Goal: Use online tool/utility: Utilize a website feature to perform a specific function

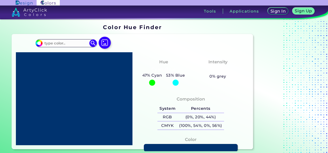
type input "#c26161"
type input "#C26161"
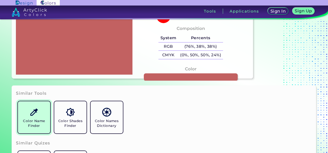
click at [24, 131] on link "Color Name Finder" at bounding box center [34, 118] width 36 height 36
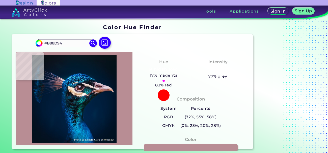
type input "#bc8f93"
type input "#BC8F93"
type input "#b28588"
type input "#B28588"
type input "#aa7c85"
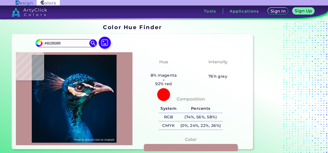
type input "#AA7C85"
type input "#966976"
type input "#aa7c85"
type input "#AA7C85"
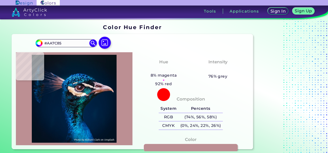
type input "#9c7074"
type input "#9C7074"
type input "#896160"
type input "#9b6e74"
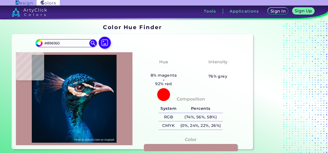
type input "#9B6E74"
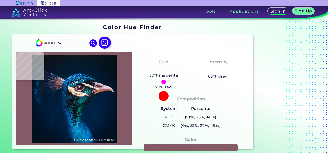
type input "#835a66"
type input "#835A66"
type input "#6c4a5a"
type input "#6C4A5A"
type input "#825b67"
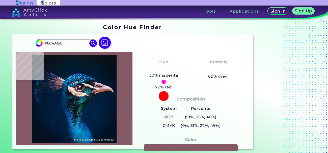
type input "#825B67"
type input "#614556"
type input "#4a394b"
type input "#4A394B"
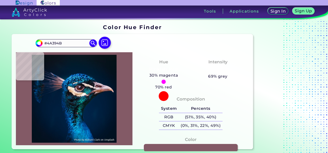
type input "#614e5b"
type input "#614E5B"
type input "#493a4b"
type input "#493A4B"
type input "#352c3f"
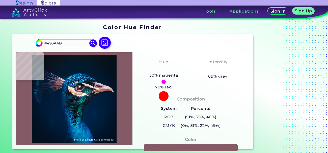
type input "#352C3F"
type input "#28273b"
type input "#28273B"
type input "#1d243c"
type input "#1D243C"
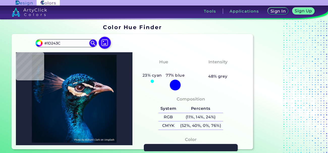
type input "#182940"
type input "#14263f"
type input "#14263F"
type input "#12233e"
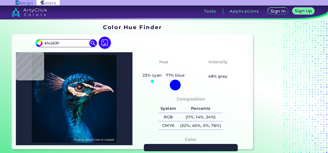
type input "#12233E"
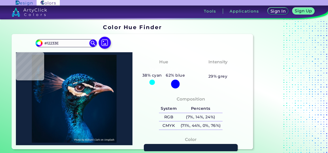
type input "#12253c"
type input "#12253C"
type input "#182940"
type input "#1d243c"
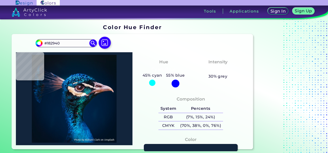
type input "#1D243C"
type input "#303249"
type input "#34344b"
type input "#34344B"
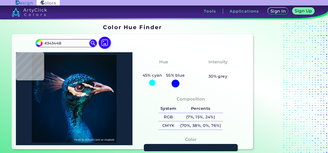
type input "#2e2f45"
type input "#2E2F45"
type input "#43425a"
type input "#43425A"
type input "#414259"
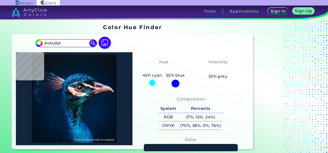
type input "#414259"
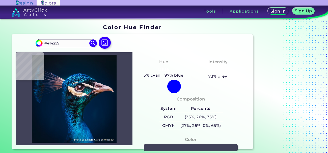
type input "#3c394b"
type input "#3C394B"
type input "#443d4e"
type input "#443D4E"
type input "#453847"
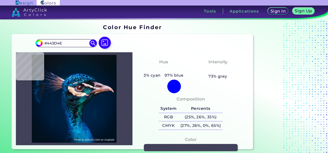
type input "#453847"
type input "#44384a"
type input "#44384A"
type input "#957786"
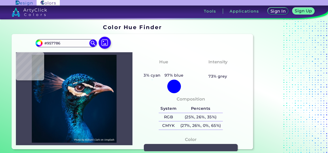
type input "#806576"
type input "#755a6b"
type input "#755A6B"
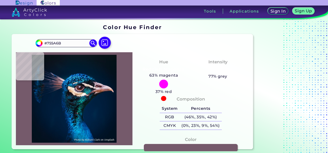
scroll to position [1, 0]
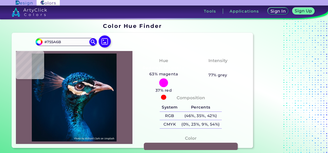
type input "#6e545d"
type input "#6E545D"
type input "#0678c1"
type input "#0678C1"
type input "#003a7f"
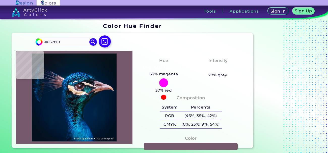
type input "#003A7F"
type input "#004a7f"
type input "#004A7F"
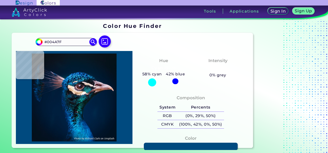
type input "#1e88b9"
type input "#1E88B9"
type input "#075c98"
type input "#075C98"
type input "#0f67a3"
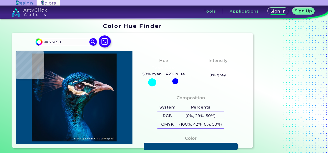
type input "#0F67A3"
type input "#094d8c"
type input "#094D8C"
type input "#023268"
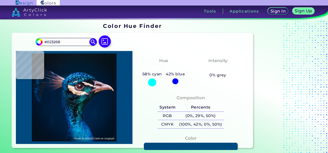
type input "#012f60"
type input "#012F60"
type input "#06254f"
type input "#06254F"
type input "#12223d"
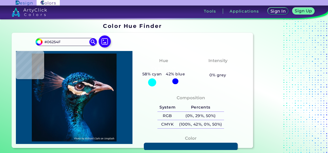
type input "#12223D"
type input "#061e32"
type input "#061E32"
type input "#0d5774"
type input "#0D5774"
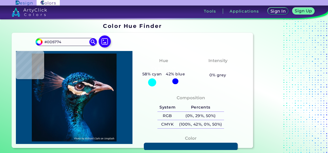
type input "#054a75"
type input "#054A75"
type input "#0b4b6e"
type input "#0B4B6E"
type input "#37a0c9"
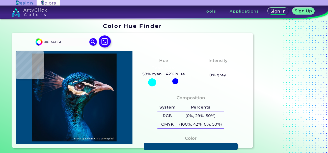
type input "#37A0C9"
type input "#1e314d"
type input "#1E314D"
type input "#f0ece0"
type input "#F0ECE0"
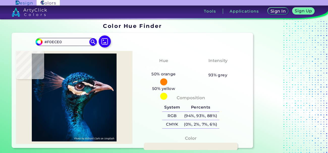
type input "#17436c"
type input "#17436C"
type input "#0d6994"
type input "#0D6994"
type input "#0b3147"
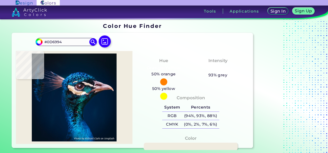
type input "#0B3147"
type input "#011c2e"
type input "#011C2E"
type input "#061717"
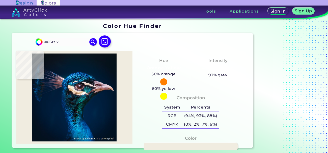
type input "#0c0f1c"
type input "#0C0F1C"
type input "#09101b"
type input "#09101B"
type input "#06070c"
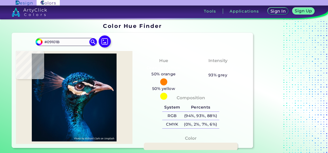
type input "#06070C"
type input "#08090d"
type input "#08090D"
type input "#17161d"
type input "#17161D"
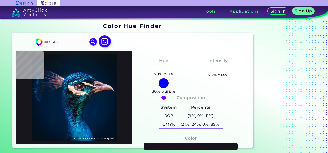
type input "#0e0e13"
type input "#0E0E13"
type input "#171820"
type input "#261a23"
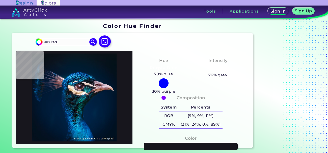
type input "#261A23"
type input "#553d44"
type input "#553D44"
type input "#190915"
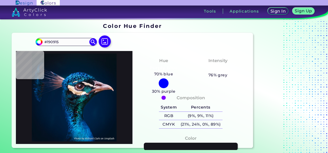
type input "#d9d0dc"
type input "#D9D0DC"
type input "#e2d6e0"
type input "#E2D6E0"
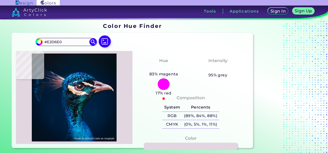
type input "#c4b4cd"
type input "#C4B4CD"
type input "#564a60"
type input "#564A60"
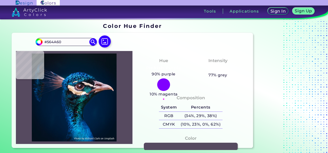
type input "#aca7bb"
type input "#ACA7BB"
type input "#505164"
type input "#24293e"
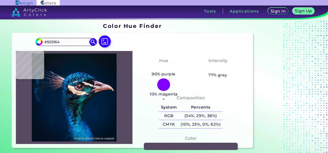
type input "#24293E"
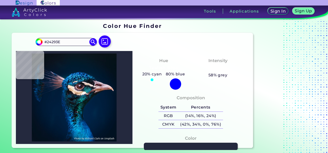
type input "#0e1329"
type input "#0E1329"
type input "#19243a"
type input "#19243A"
type input "#0d182e"
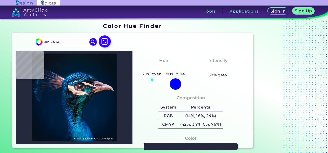
type input "#0D182E"
type input "#091526"
type input "#1e1219"
type input "#1E1219"
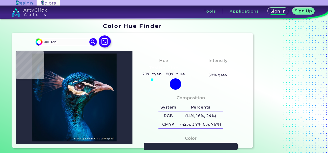
type input "#6a3432"
type input "#6A3432"
type input "#6d322b"
type input "#6D322B"
type input "#704749"
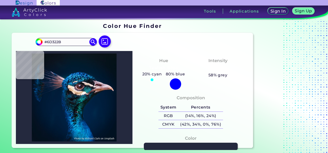
type input "#704749"
type input "#a9848e"
type input "#A9848E"
type input "#644148"
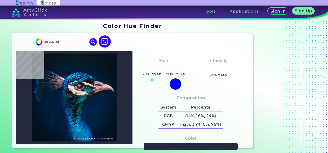
type input "#6d5a67"
type input "#6D5A67"
type input "#f7d7c7"
type input "#F7D7C7"
type input "#fde2d7"
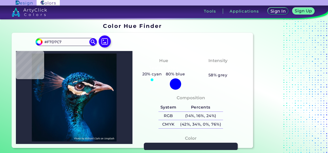
type input "#FDE2D7"
type input "#063d4f"
type input "#063D4F"
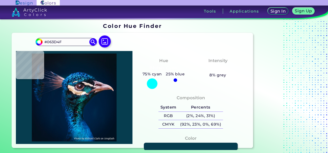
type input "#0a141d"
type input "#0A141D"
type input "#000a10"
type input "#000A10"
type input "#03191c"
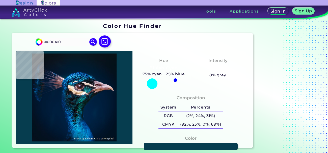
type input "#03191C"
type input "#060f16"
type input "#060F16"
type input "#191e2c"
type input "#191E2C"
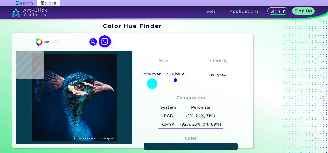
type input "#05282f"
type input "#05282F"
type input "#0a232f"
type input "#0A232F"
type input "#002428"
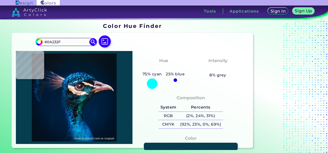
type input "#002428"
type input "#182a34"
type input "#182A34"
